Goal: Task Accomplishment & Management: Manage account settings

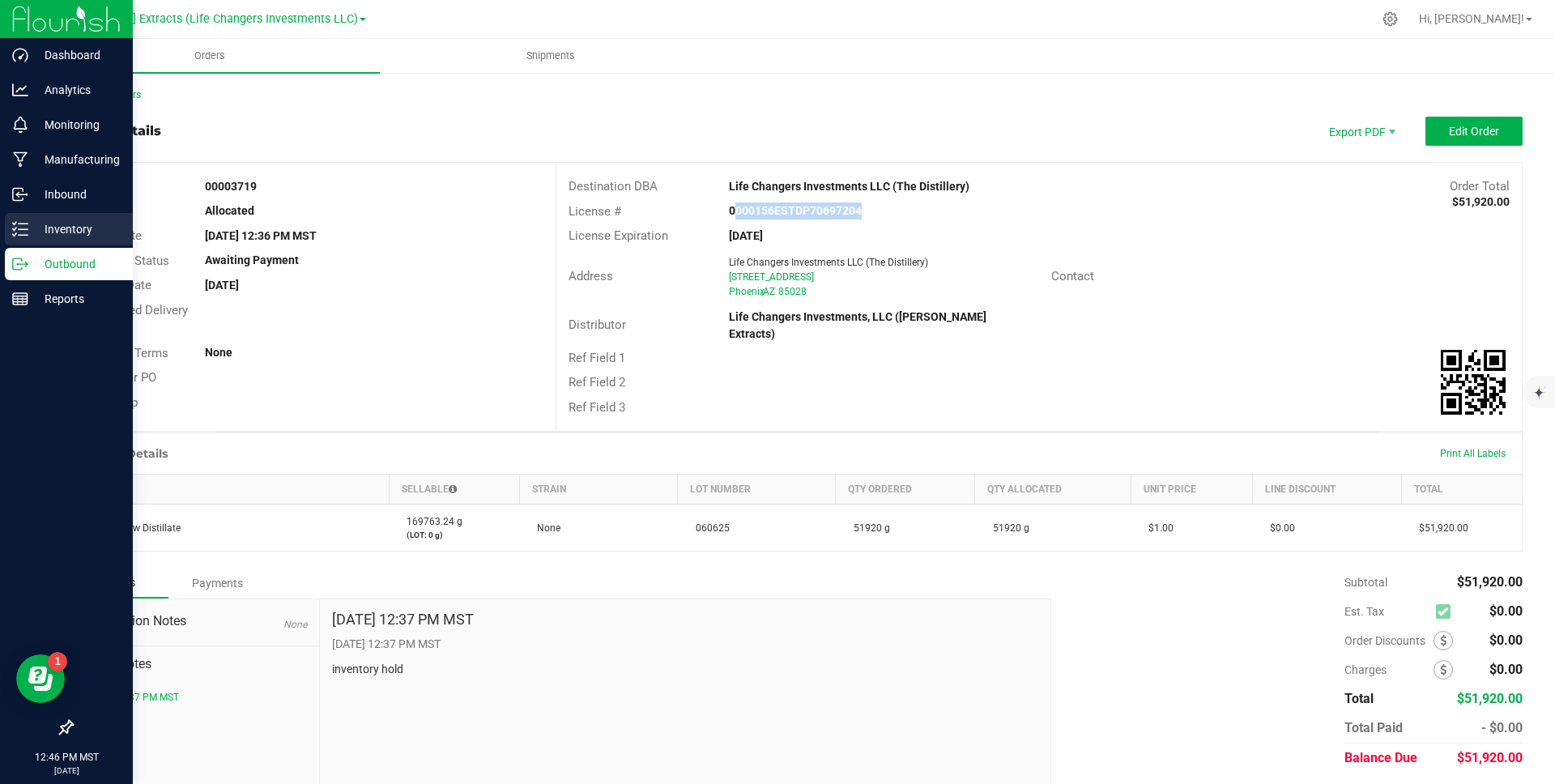
click at [24, 232] on icon at bounding box center [20, 229] width 16 height 16
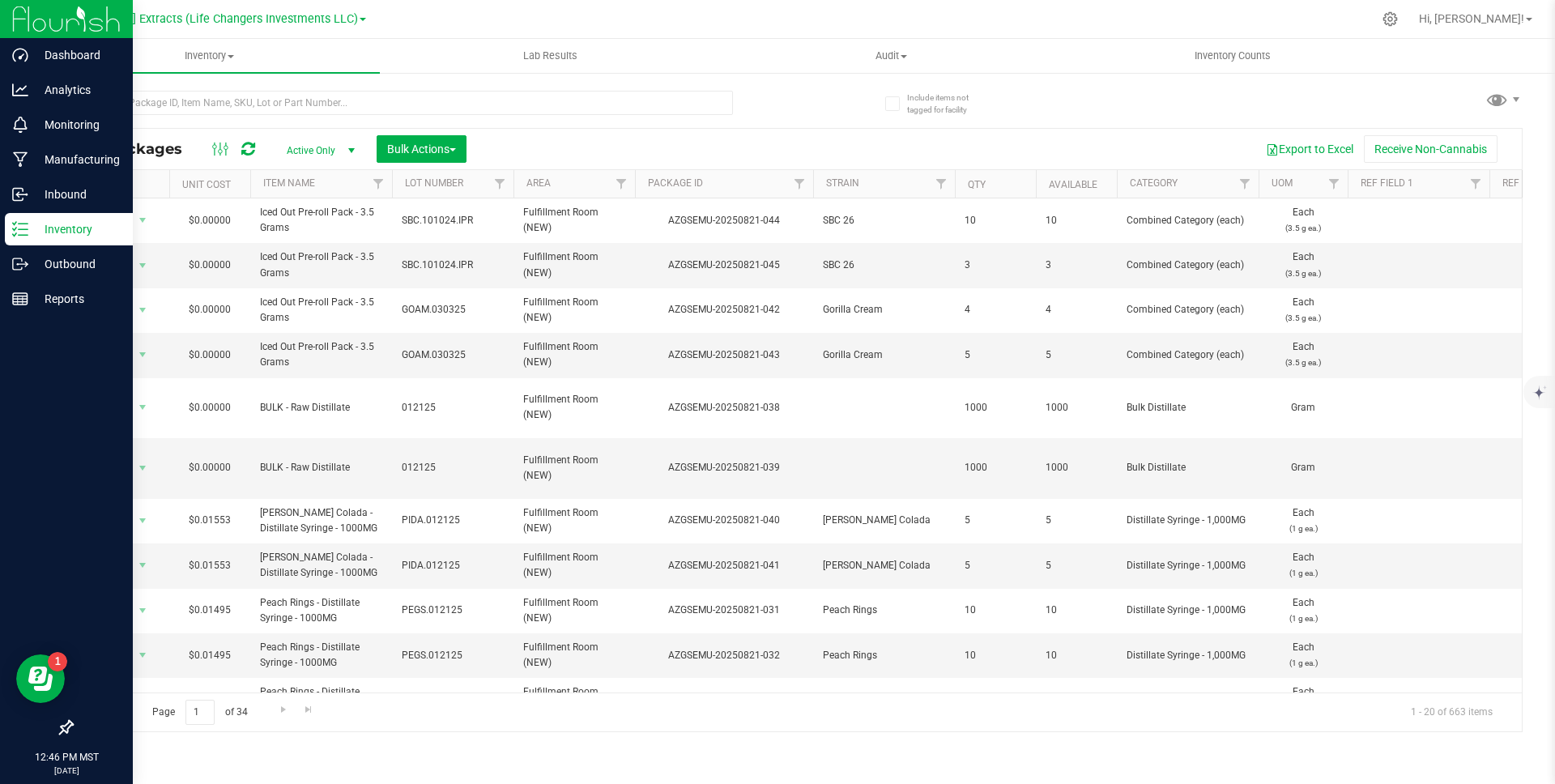
click at [568, 137] on div "Export to Excel Receive Non-Cannabis" at bounding box center [994, 149] width 1031 height 28
click at [1471, 23] on span "Hi, [PERSON_NAME]!" at bounding box center [1471, 19] width 106 height 13
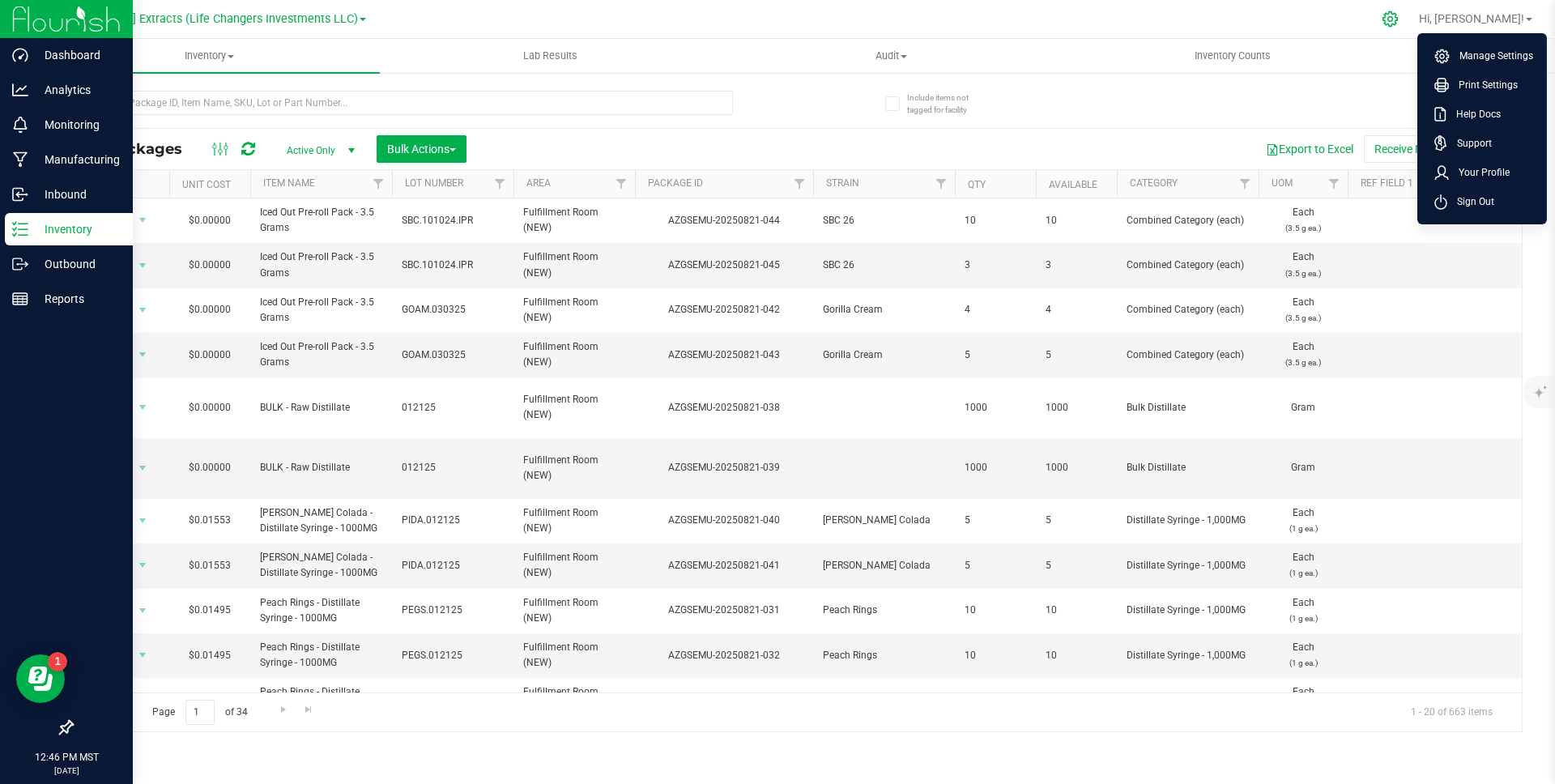
click at [1410, 20] on div at bounding box center [1390, 19] width 41 height 35
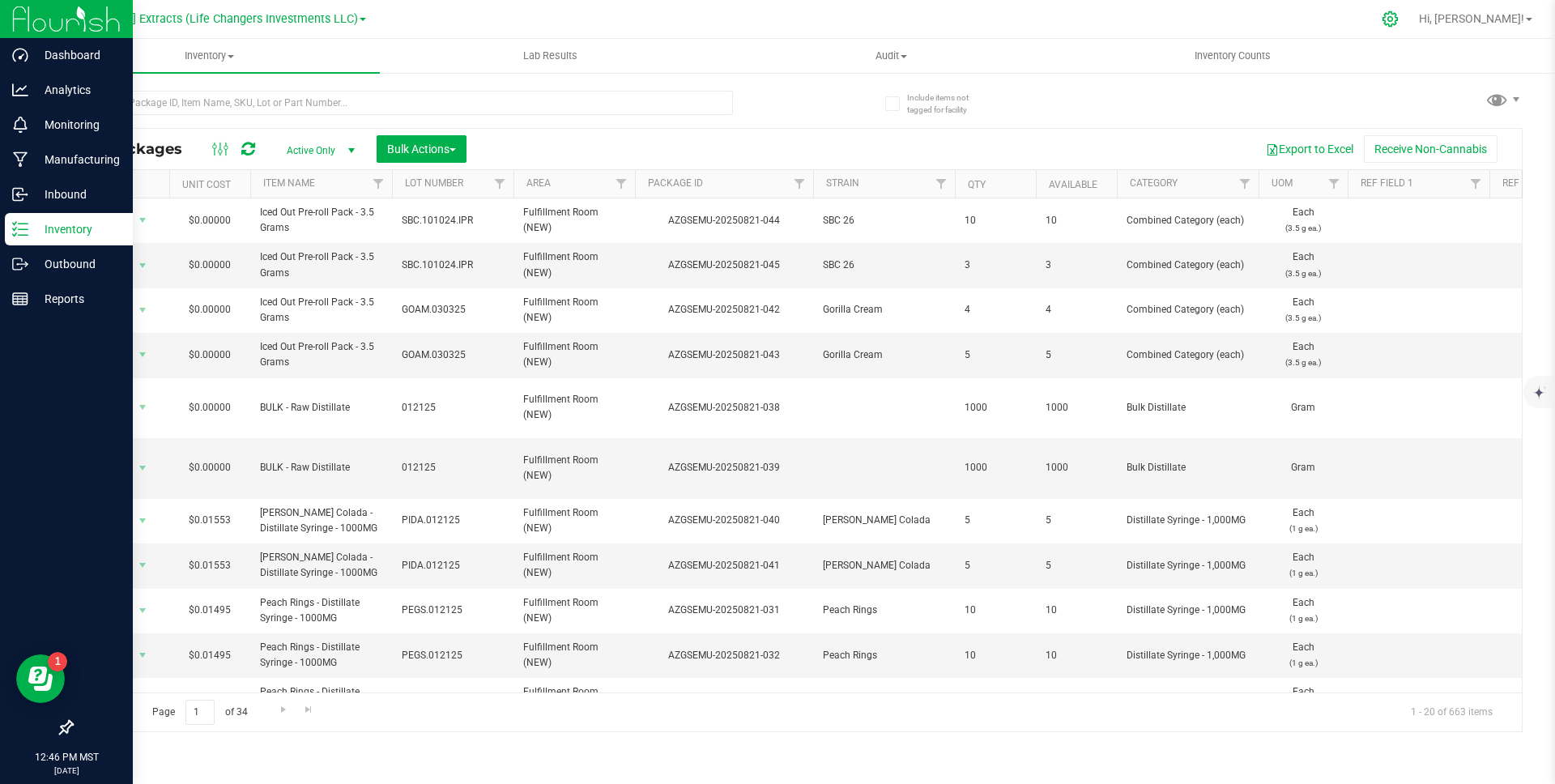
click at [1397, 19] on icon at bounding box center [1389, 19] width 15 height 15
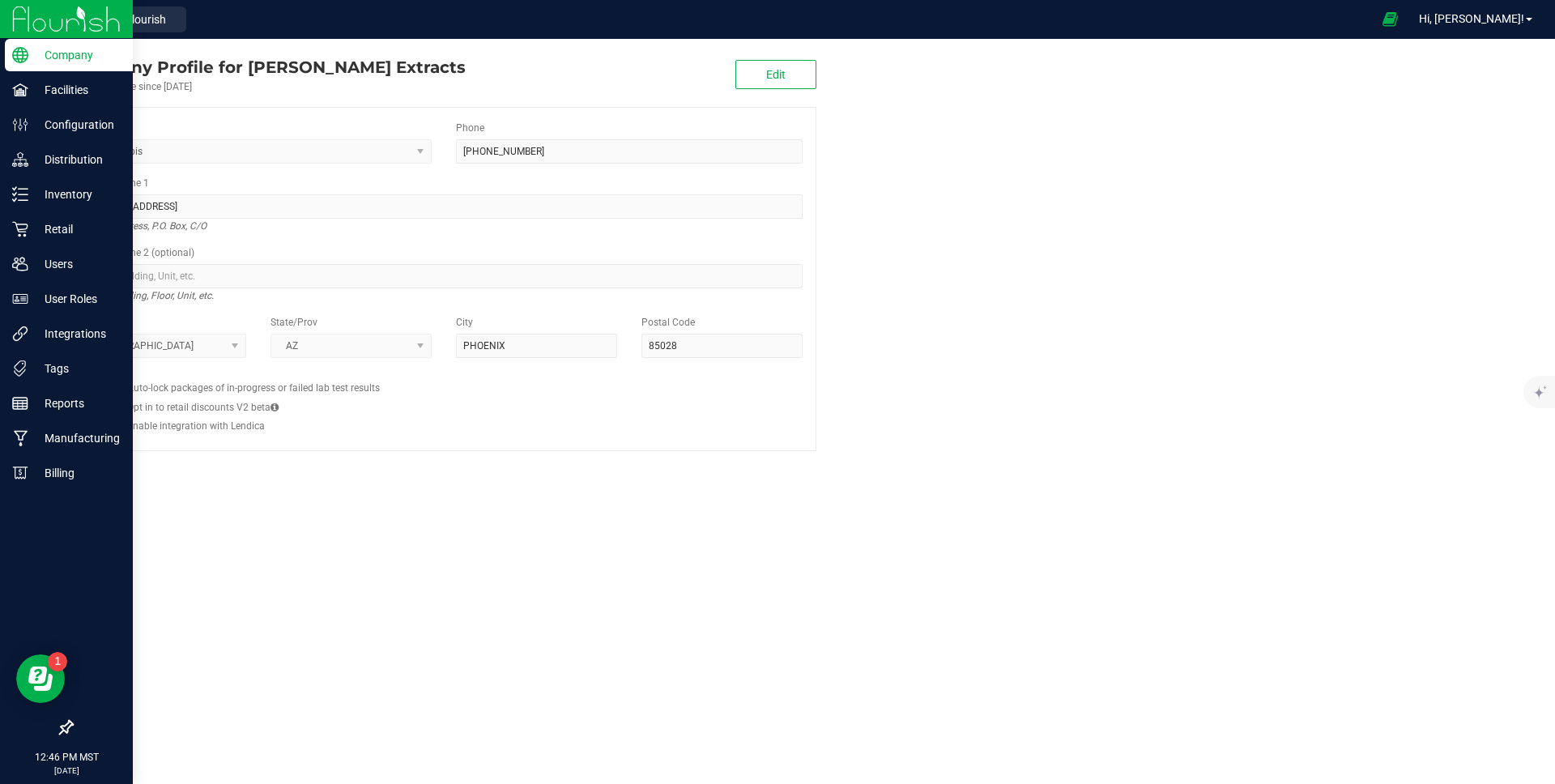
click at [240, 67] on div "Company Profile for [PERSON_NAME] Extracts" at bounding box center [268, 67] width 394 height 24
click at [240, 67] on div "Company Profile for [PERSON_NAME] Extracts" at bounding box center [268, 67] width 394 height 24
click at [210, 69] on div "Company Profile for [PERSON_NAME] Extracts" at bounding box center [268, 67] width 394 height 24
drag, startPoint x: 210, startPoint y: 69, endPoint x: 163, endPoint y: 65, distance: 47.2
click at [207, 69] on div "Company Profile for [PERSON_NAME] Extracts" at bounding box center [268, 67] width 394 height 24
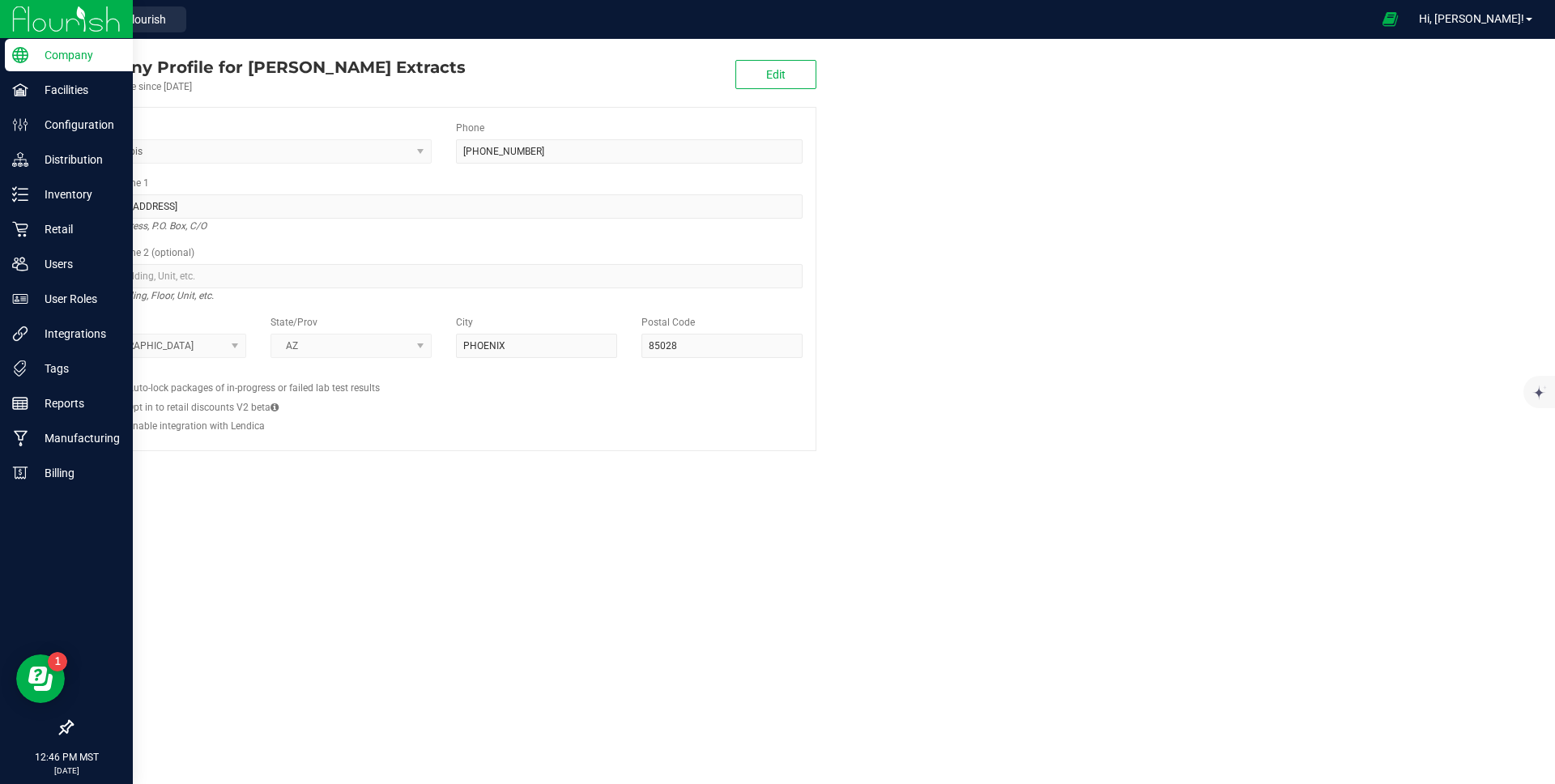
click at [149, 67] on div "Company Profile for [PERSON_NAME] Extracts" at bounding box center [268, 67] width 394 height 24
click at [152, 67] on div "Company Profile for [PERSON_NAME] Extracts" at bounding box center [268, 67] width 394 height 24
click at [26, 132] on icon at bounding box center [20, 125] width 16 height 16
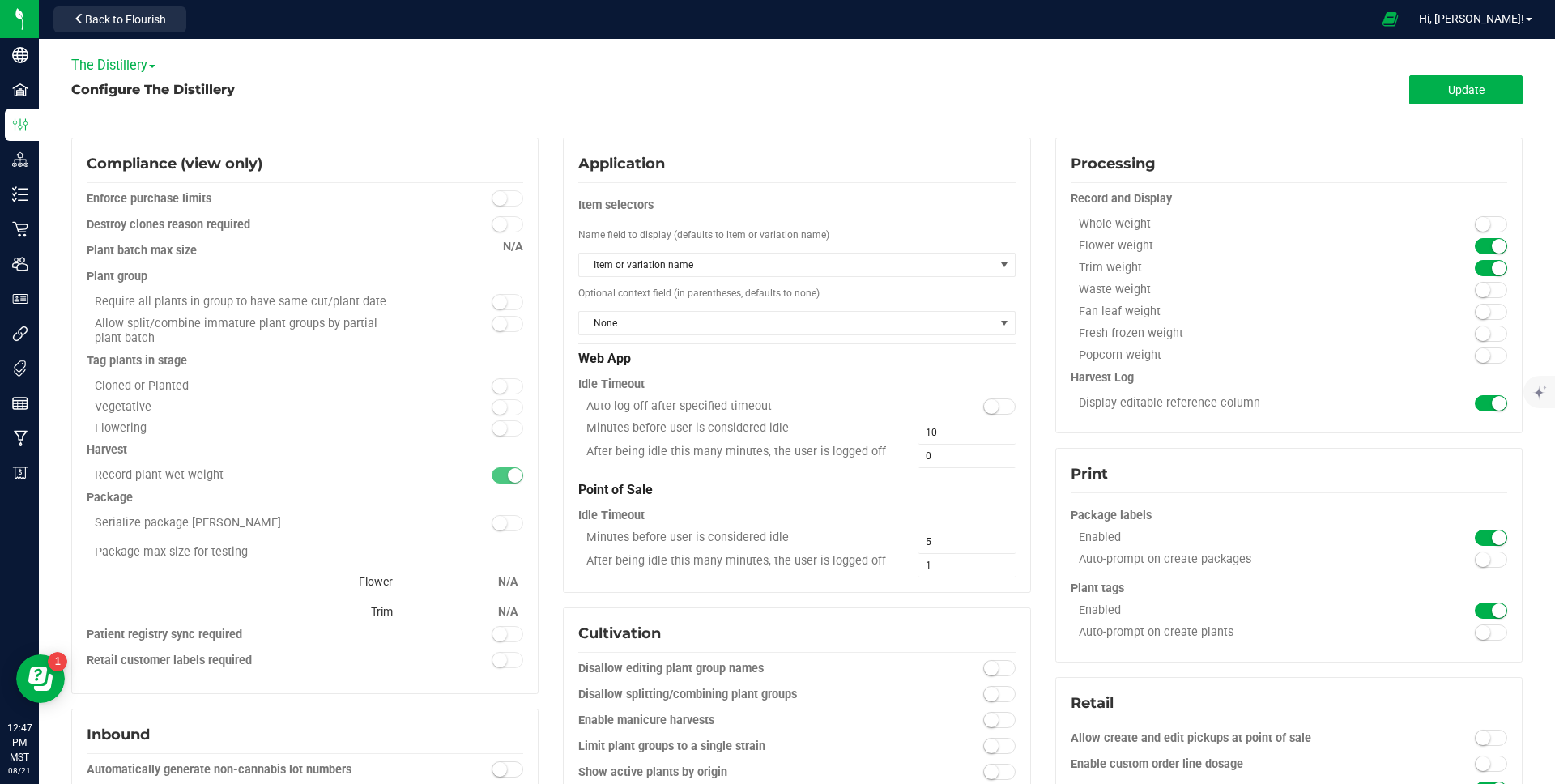
click at [366, 66] on div "The Distillery [PERSON_NAME] Extracts (Life Changers Investments LLC) The Disti…" at bounding box center [797, 65] width 1451 height 20
click at [118, 65] on span "The Distillery" at bounding box center [114, 65] width 84 height 15
click at [144, 94] on link "[PERSON_NAME] Extracts (Life Changers Investments LLC)" at bounding box center [238, 93] width 331 height 21
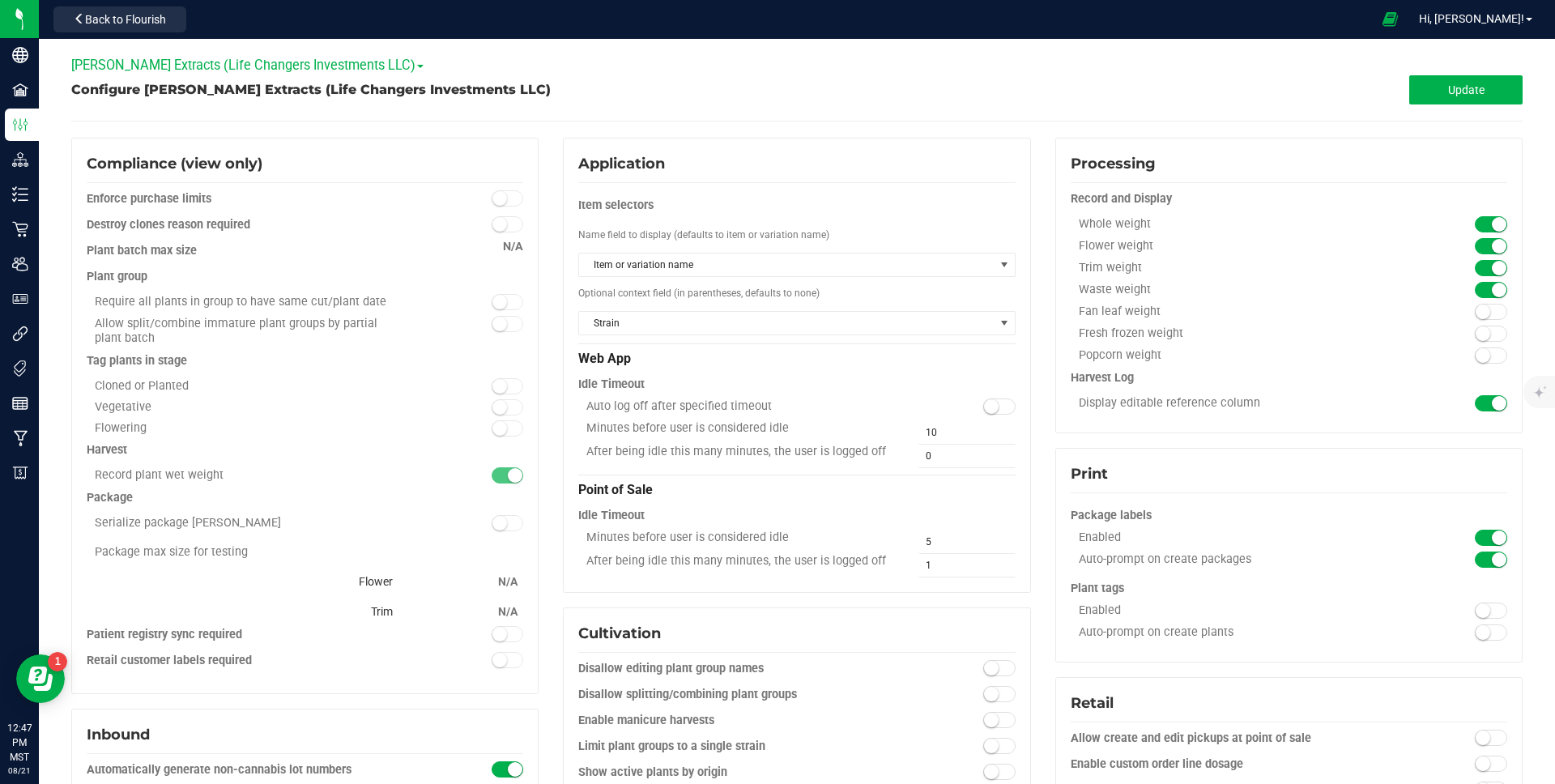
click at [546, 82] on div "Configure [PERSON_NAME] Extracts (Life Changers Investments LLC)" at bounding box center [434, 90] width 726 height 19
click at [1060, 160] on div "Processing Record and Display Whole weight Flower weight Trim weight" at bounding box center [1289, 285] width 467 height 296
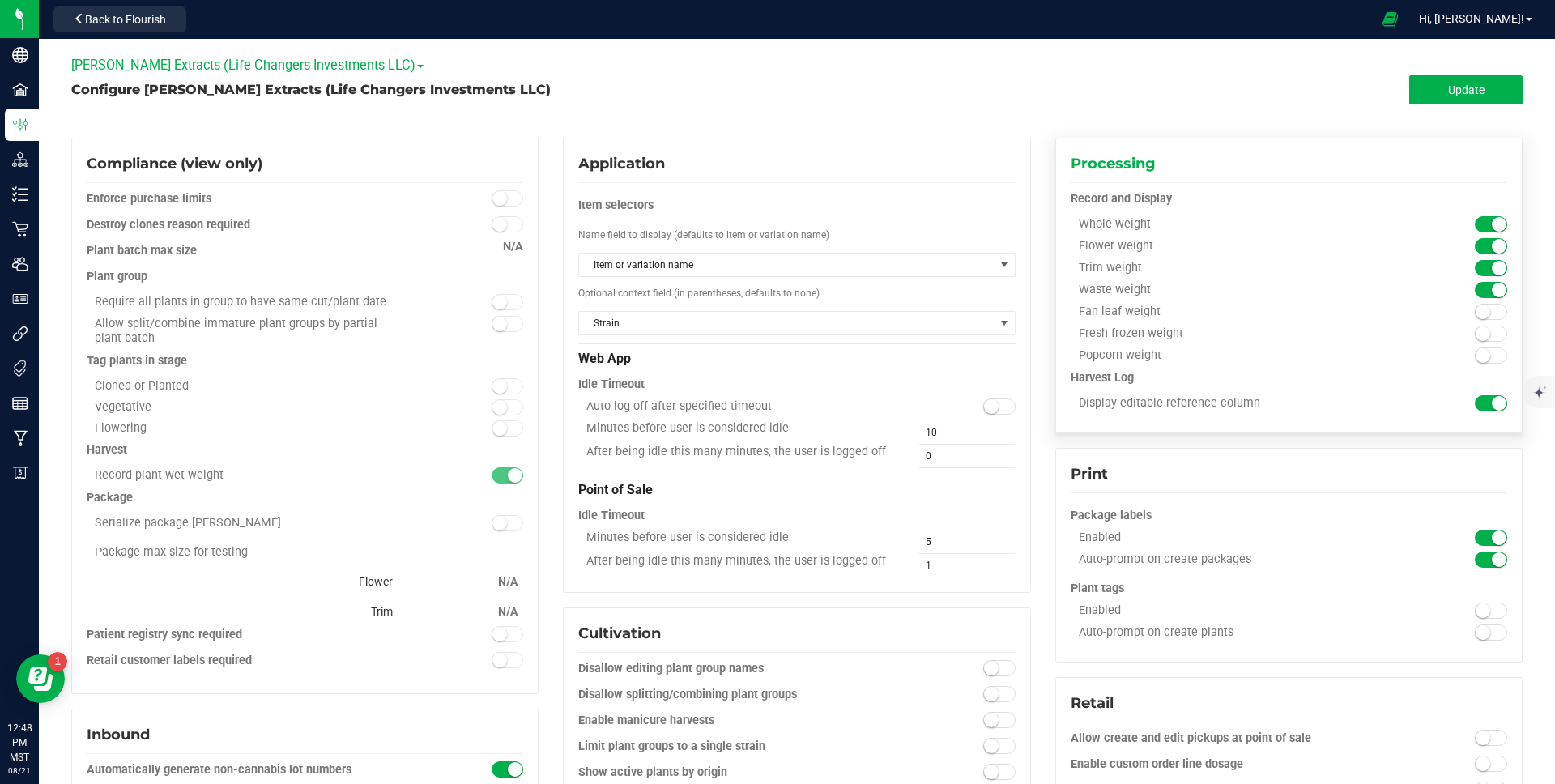
click at [1060, 160] on div "Processing Record and Display Whole weight Flower weight Trim weight" at bounding box center [1289, 285] width 467 height 296
click at [975, 157] on div "Application" at bounding box center [796, 163] width 436 height 22
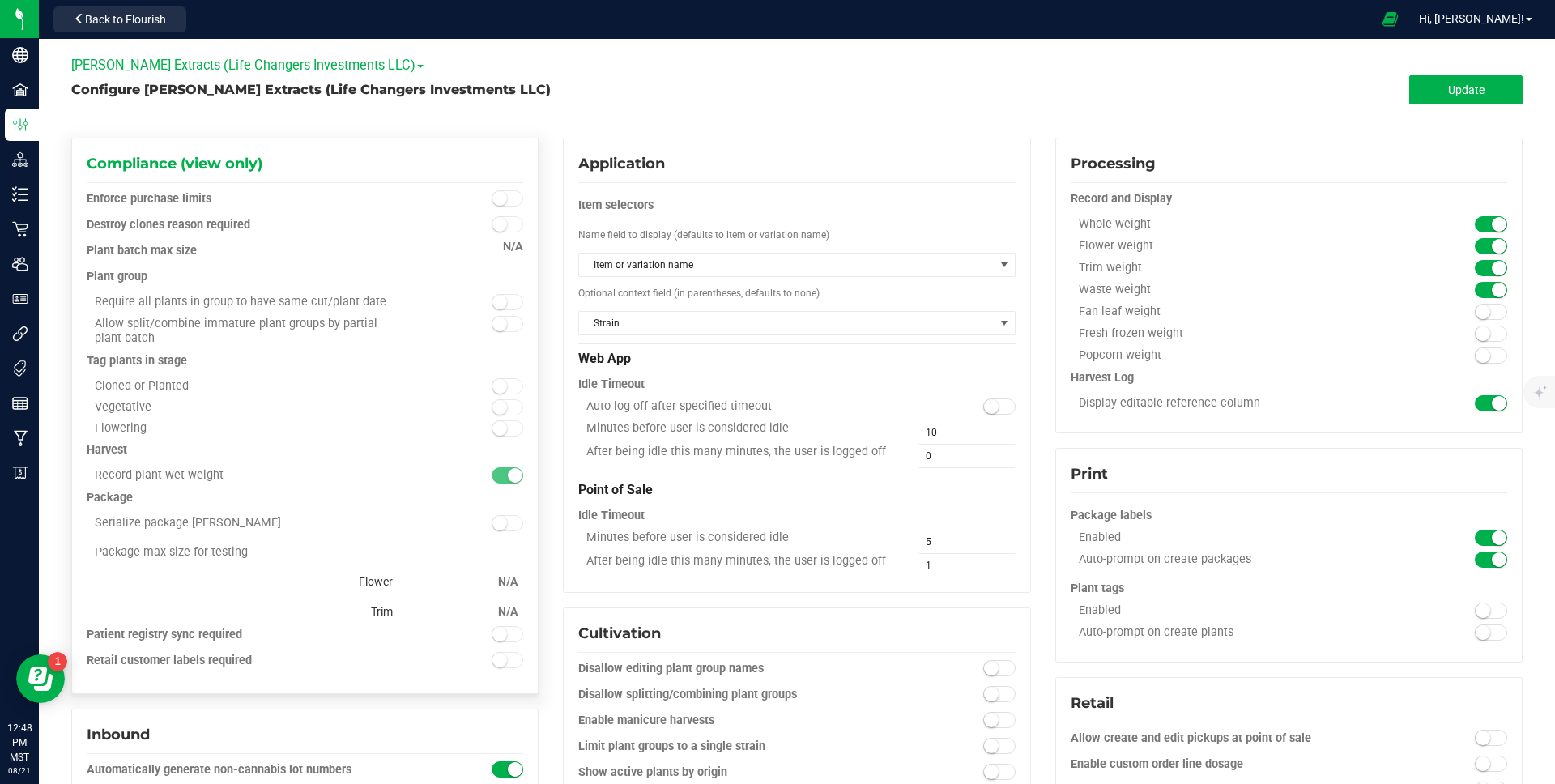
click at [380, 154] on div "Compliance (view only)" at bounding box center [305, 163] width 436 height 22
click at [507, 88] on div "Configure [PERSON_NAME] Extracts (Life Changers Investments LLC)" at bounding box center [434, 90] width 726 height 19
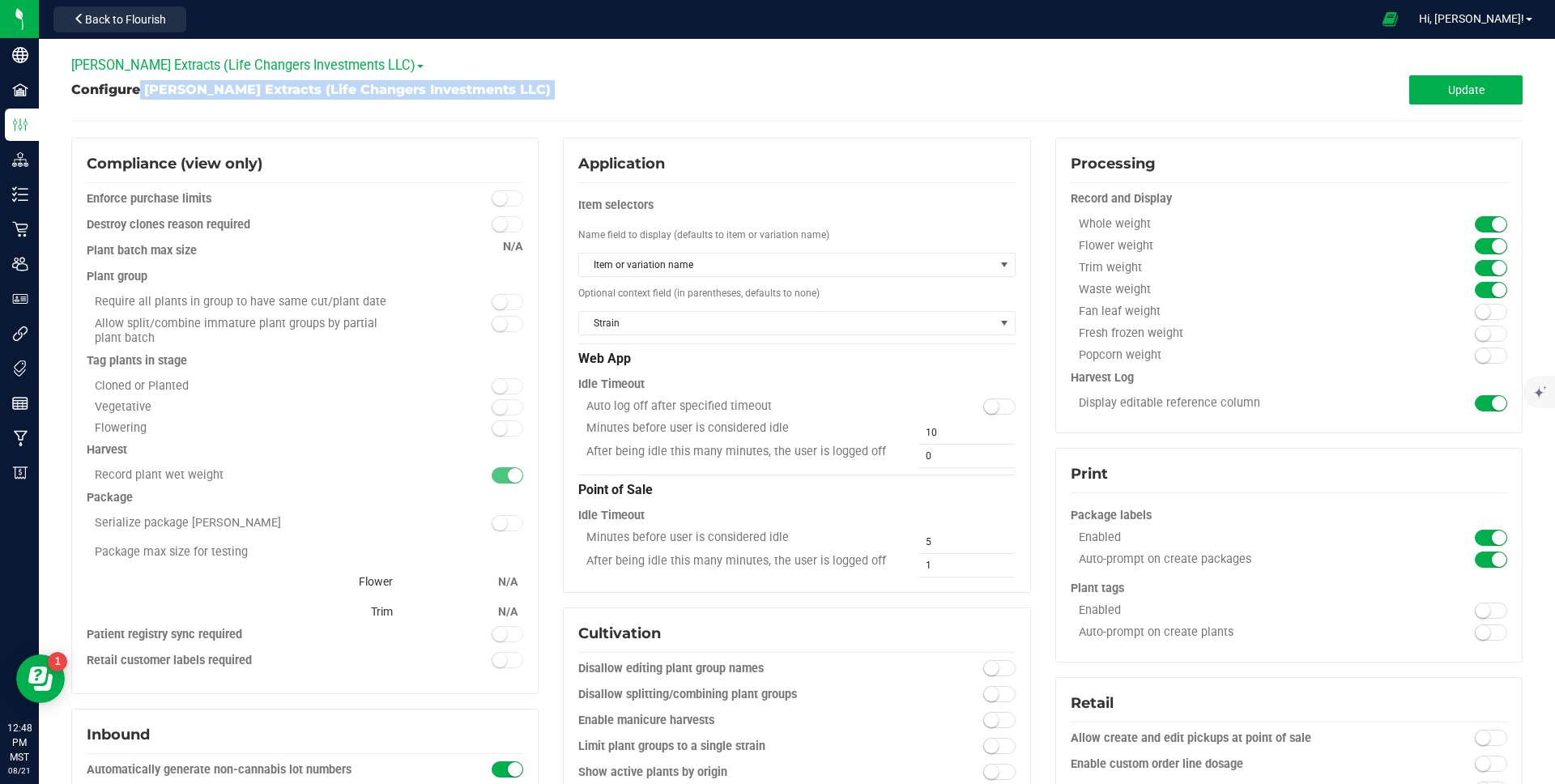
click at [507, 88] on div "Configure [PERSON_NAME] Extracts (Life Changers Investments LLC)" at bounding box center [434, 90] width 726 height 19
click at [492, 61] on div "[PERSON_NAME] Extracts (Life Changers Investments LLC) [PERSON_NAME] Extracts (…" at bounding box center [797, 65] width 1451 height 20
click at [493, 61] on div "[PERSON_NAME] Extracts (Life Changers Investments LLC) [PERSON_NAME] Extracts (…" at bounding box center [797, 65] width 1451 height 20
click at [531, 13] on div at bounding box center [782, 19] width 1179 height 32
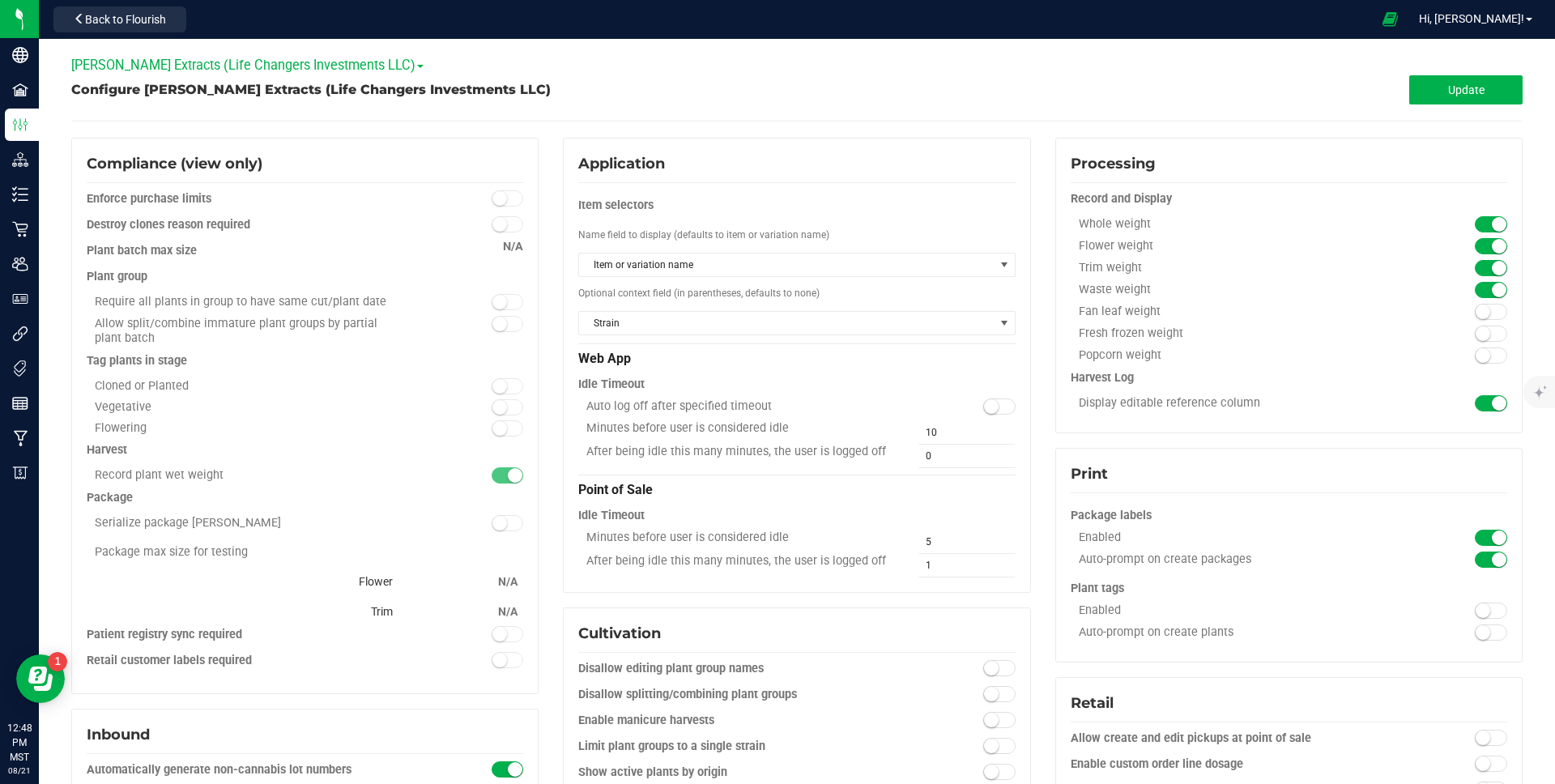
click at [531, 13] on div at bounding box center [782, 19] width 1179 height 32
click at [518, 65] on div "[PERSON_NAME] Extracts (Life Changers Investments LLC) [PERSON_NAME] Extracts (…" at bounding box center [797, 65] width 1451 height 20
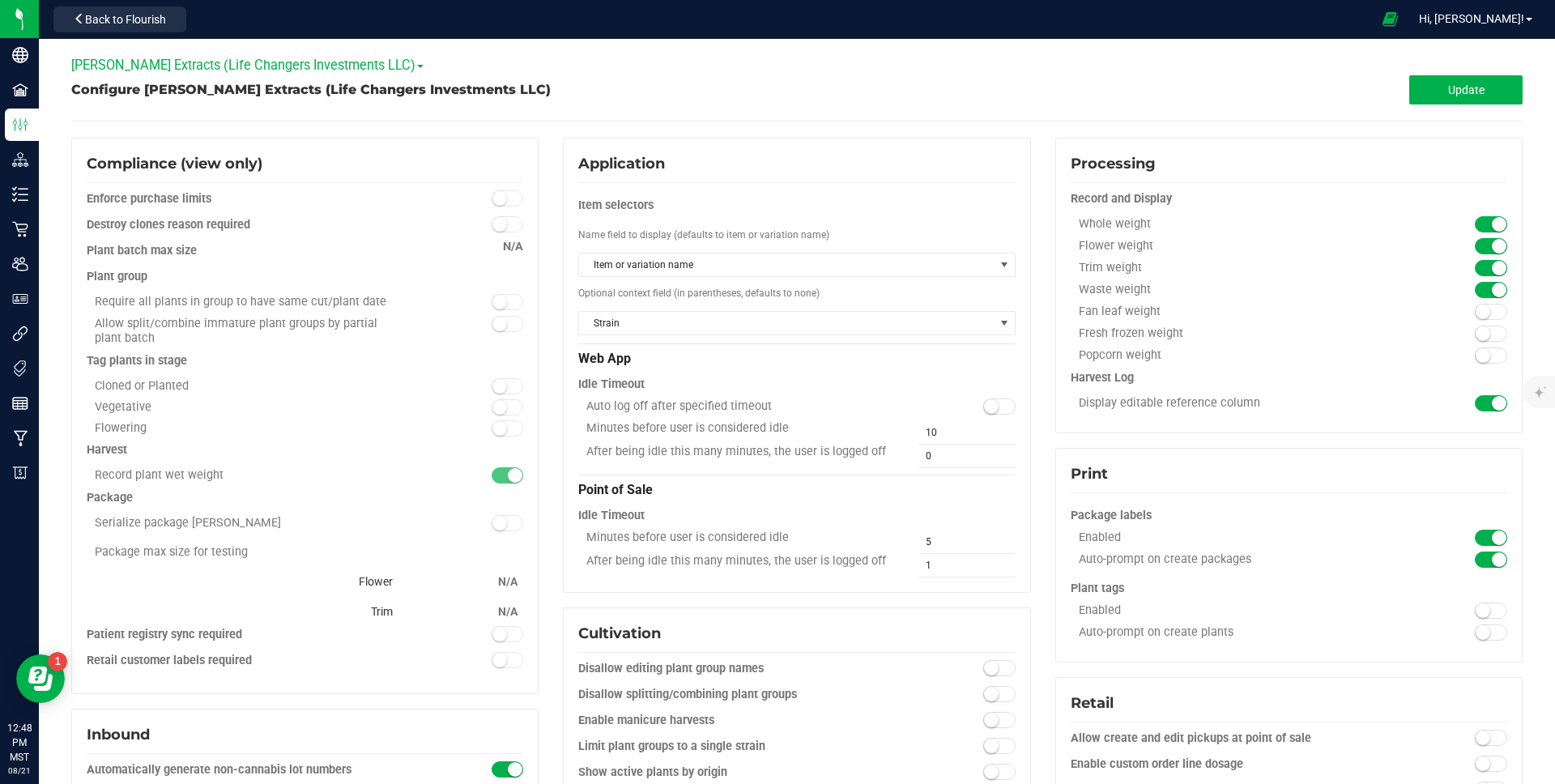
click at [521, 88] on div "Configure [PERSON_NAME] Extracts (Life Changers Investments LLC)" at bounding box center [434, 90] width 726 height 19
click at [477, 158] on div "Compliance (view only)" at bounding box center [305, 163] width 436 height 22
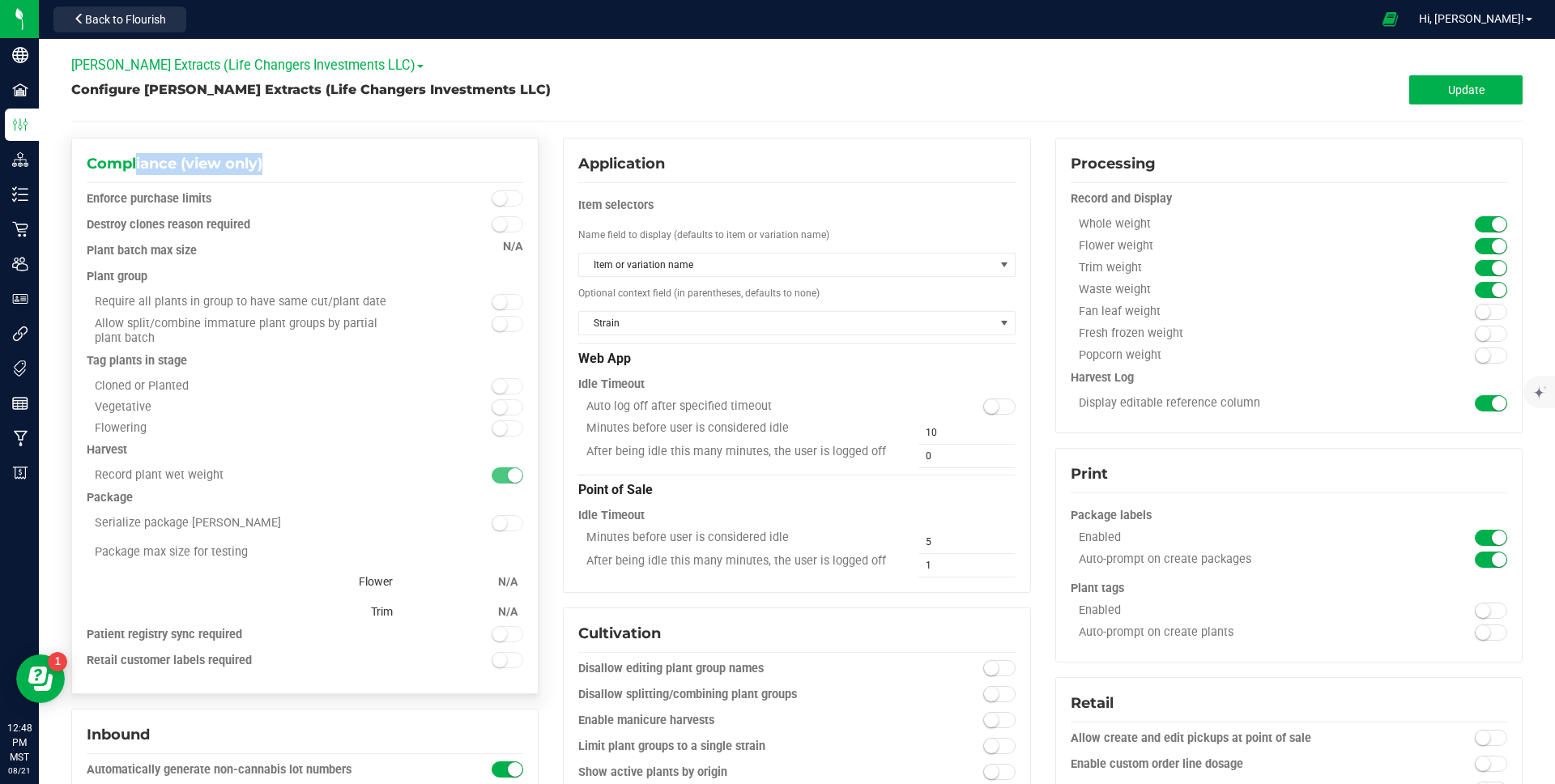
click at [477, 158] on div "Compliance (view only)" at bounding box center [305, 163] width 436 height 22
drag, startPoint x: 593, startPoint y: 81, endPoint x: 626, endPoint y: 89, distance: 34.0
click at [599, 83] on div "Configure [PERSON_NAME] Extracts (Life Changers Investments LLC)" at bounding box center [434, 90] width 726 height 19
